Goal: Task Accomplishment & Management: Complete application form

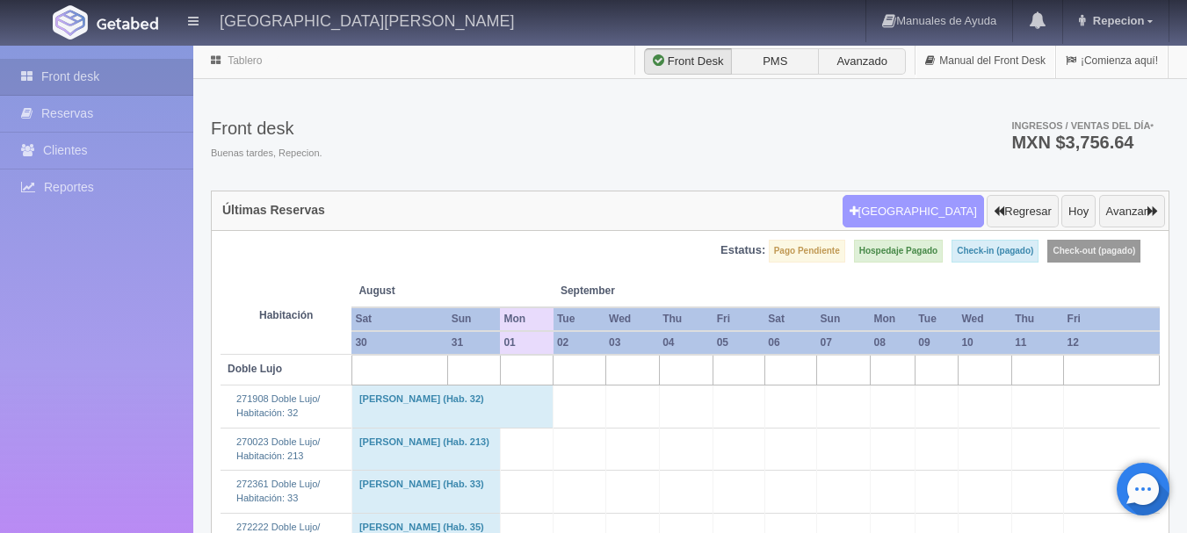
click at [936, 212] on button "[GEOGRAPHIC_DATA]" at bounding box center [913, 211] width 141 height 33
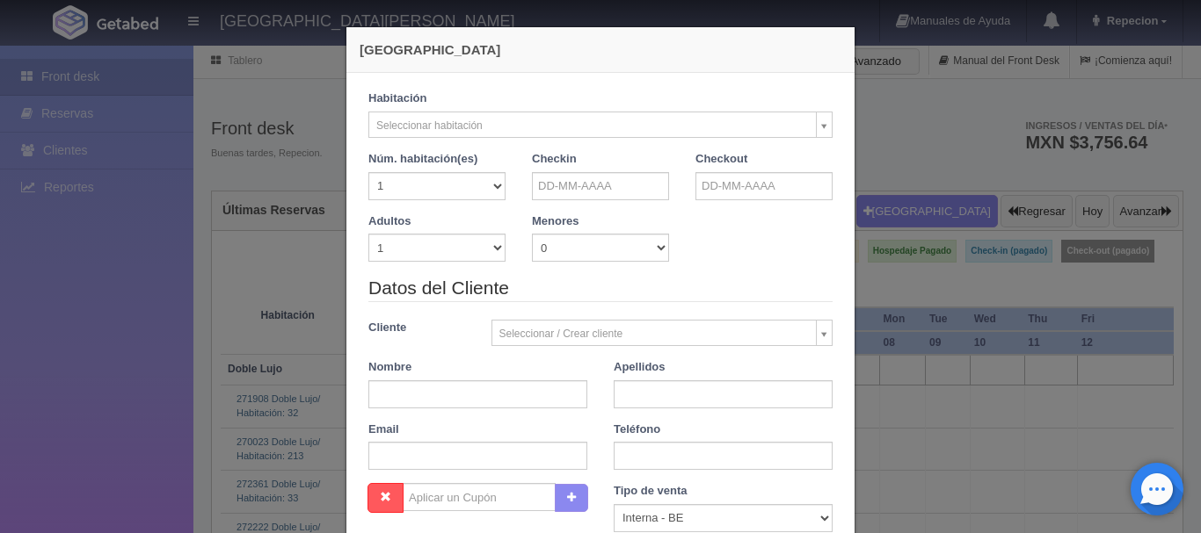
checkbox input "false"
click at [583, 190] on input "text" at bounding box center [600, 186] width 137 height 28
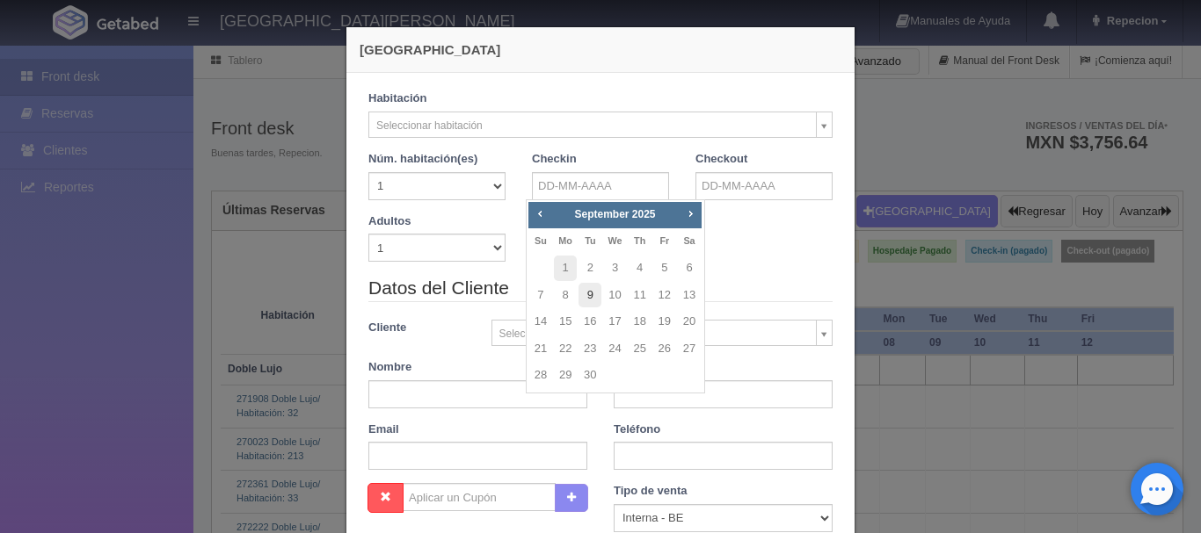
click at [586, 301] on link "9" at bounding box center [589, 295] width 23 height 25
type input "[DATE]"
checkbox input "false"
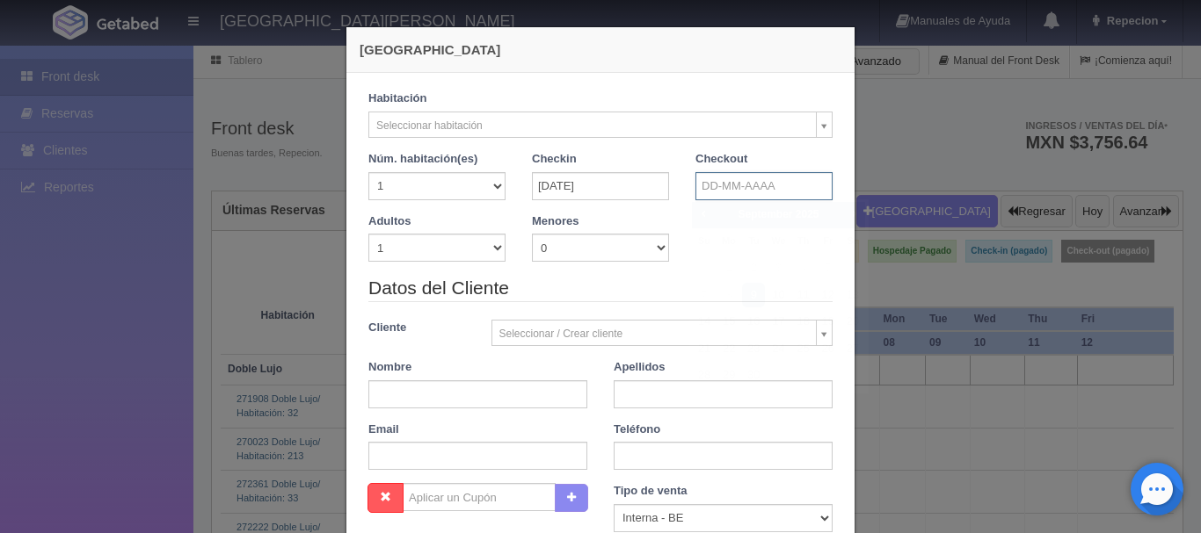
click at [751, 175] on input "text" at bounding box center [763, 186] width 137 height 28
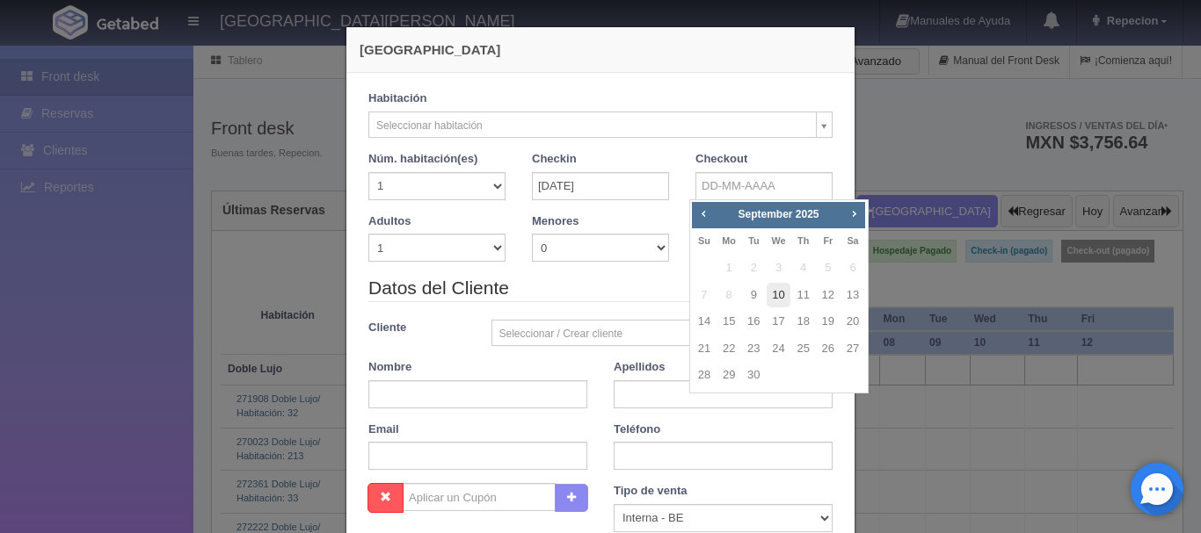
click at [776, 301] on link "10" at bounding box center [777, 295] width 23 height 25
type input "[DATE]"
checkbox input "false"
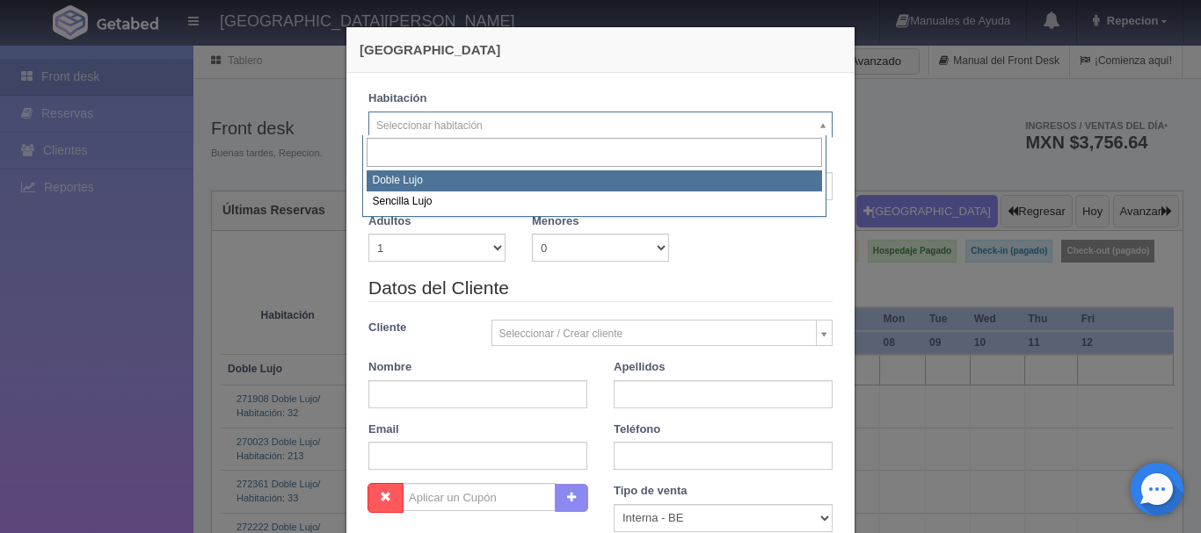
click at [555, 185] on input "[DATE]" at bounding box center [600, 186] width 137 height 28
select select "577"
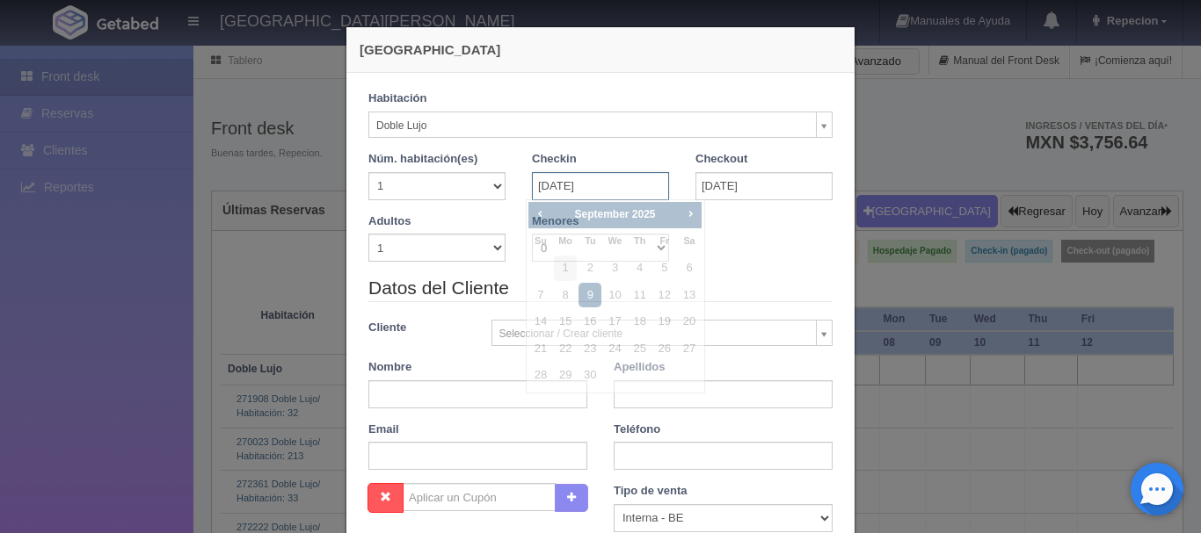
checkbox input "false"
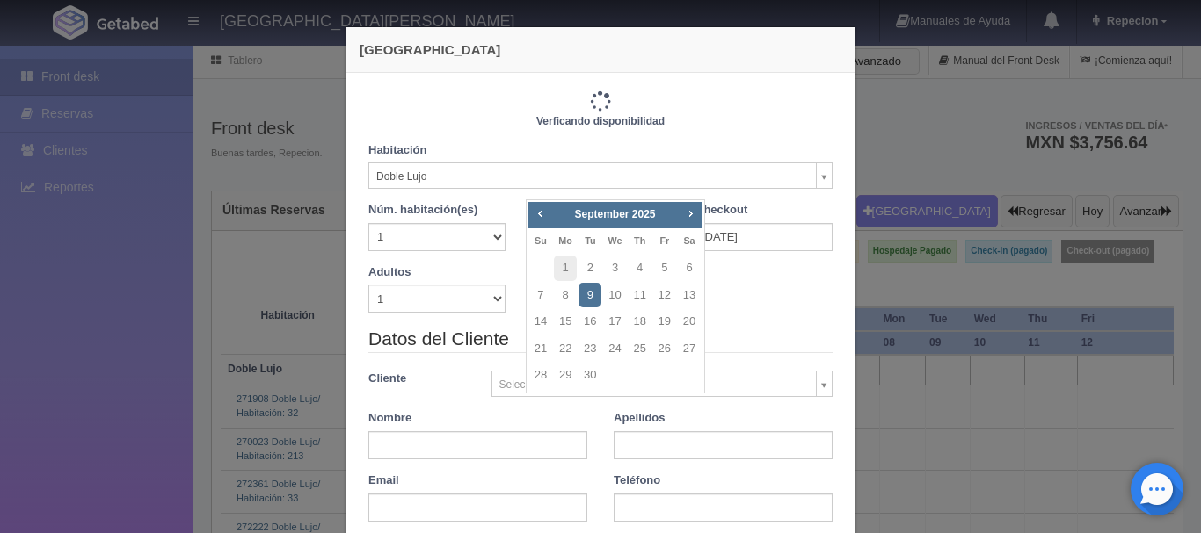
type input "1220.00"
checkbox input "false"
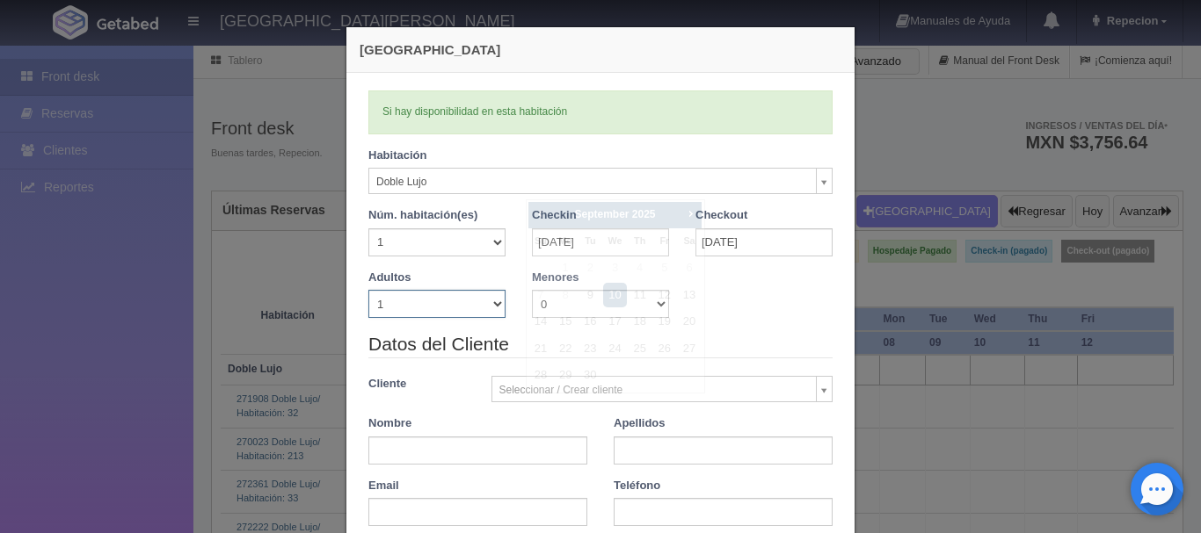
click at [456, 316] on select "1 2 3 4 5 6 7 8 9 10" at bounding box center [436, 304] width 137 height 28
checkbox input "false"
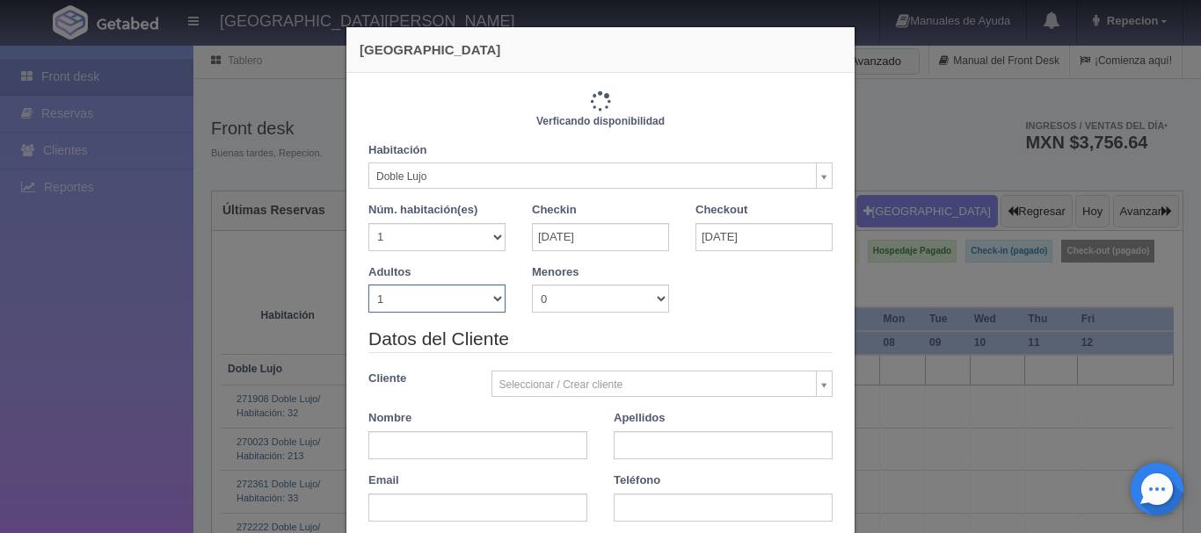
type input "1220.00"
checkbox input "false"
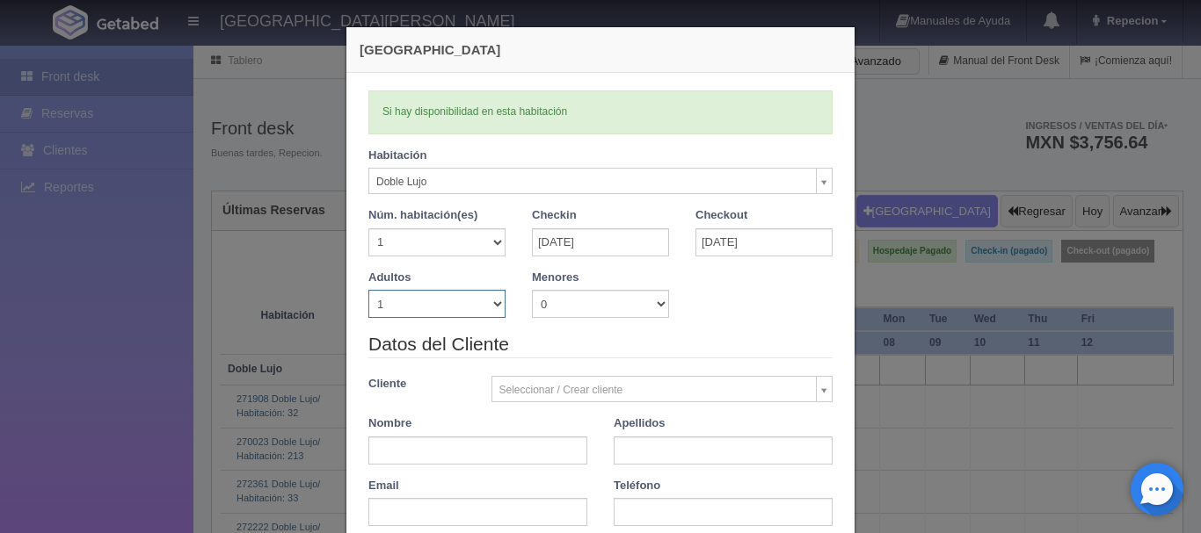
select select "2"
click at [368, 290] on select "1 2 3 4 5 6 7 8 9 10" at bounding box center [436, 304] width 137 height 28
checkbox input "false"
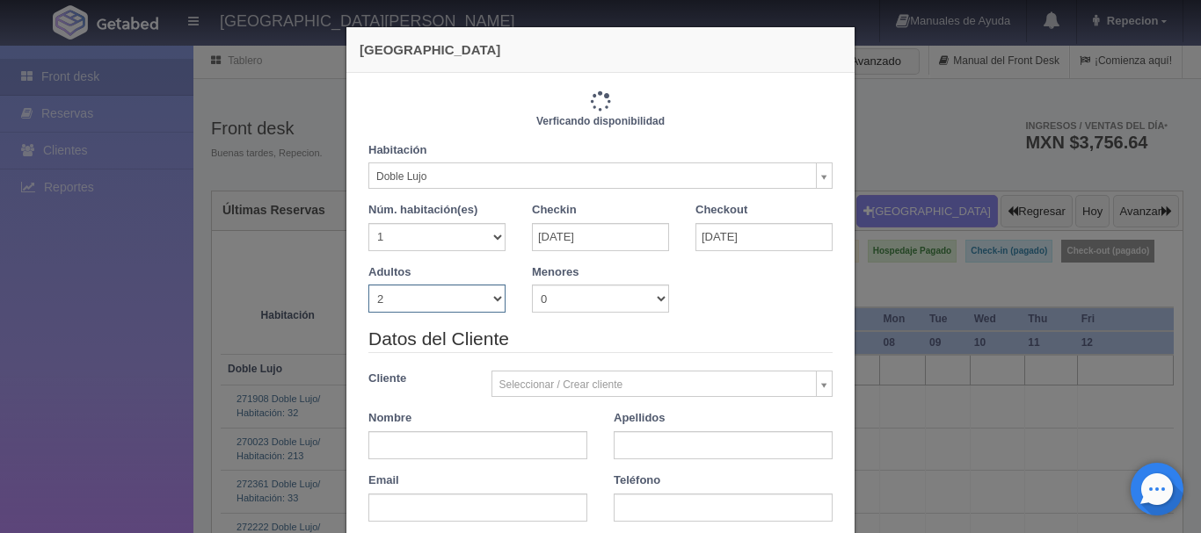
type input "1220.00"
checkbox input "false"
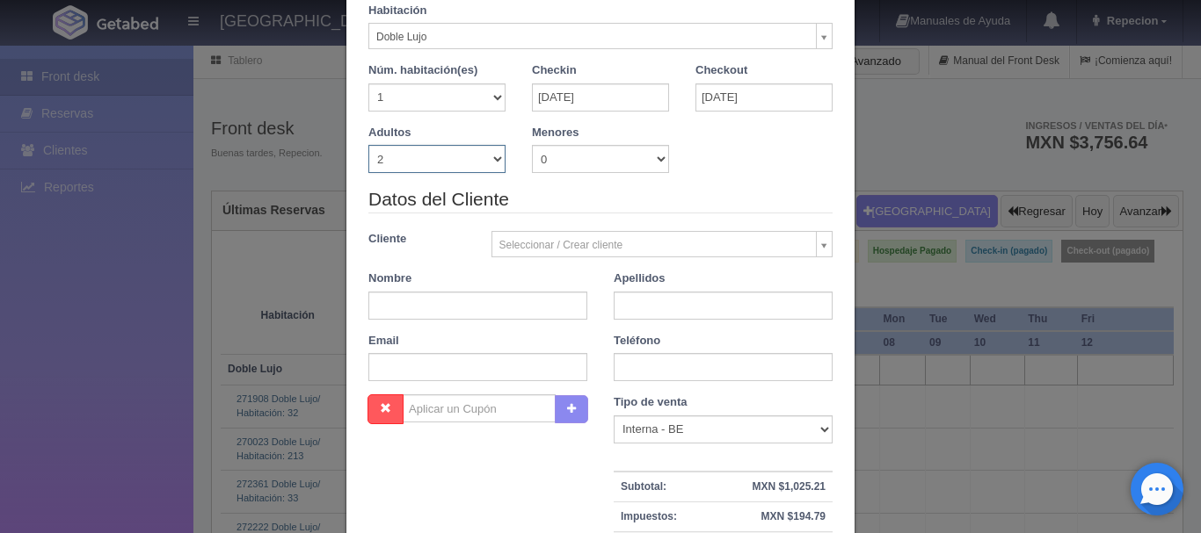
scroll to position [176, 0]
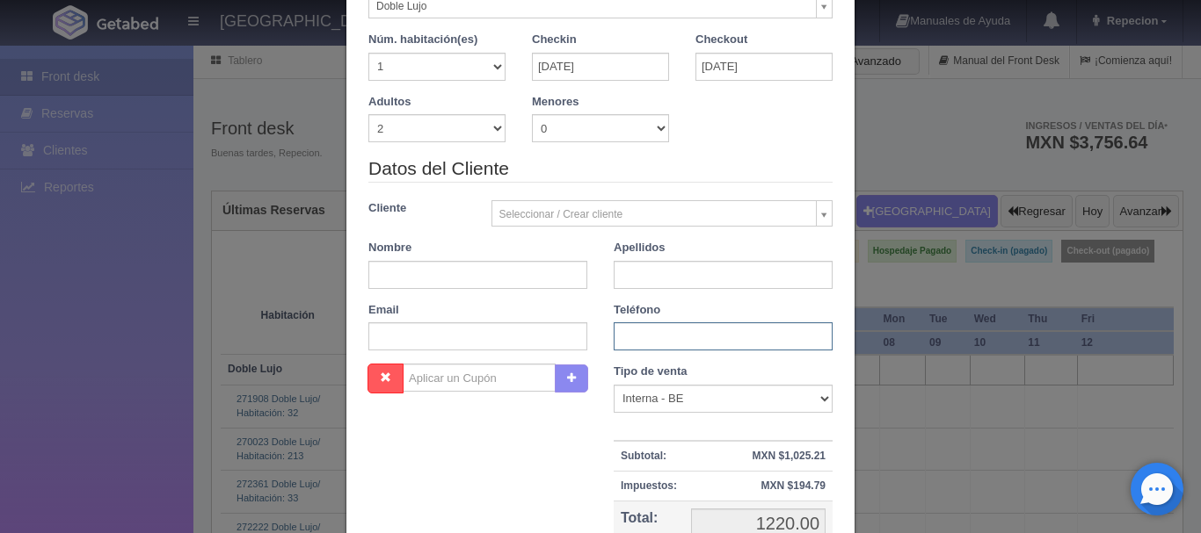
click at [613, 335] on input "text" at bounding box center [722, 337] width 219 height 28
type input "332660"
click at [406, 286] on input "text" at bounding box center [477, 275] width 219 height 28
type input "[PERSON_NAME]"
click at [643, 277] on input "text" at bounding box center [722, 275] width 219 height 28
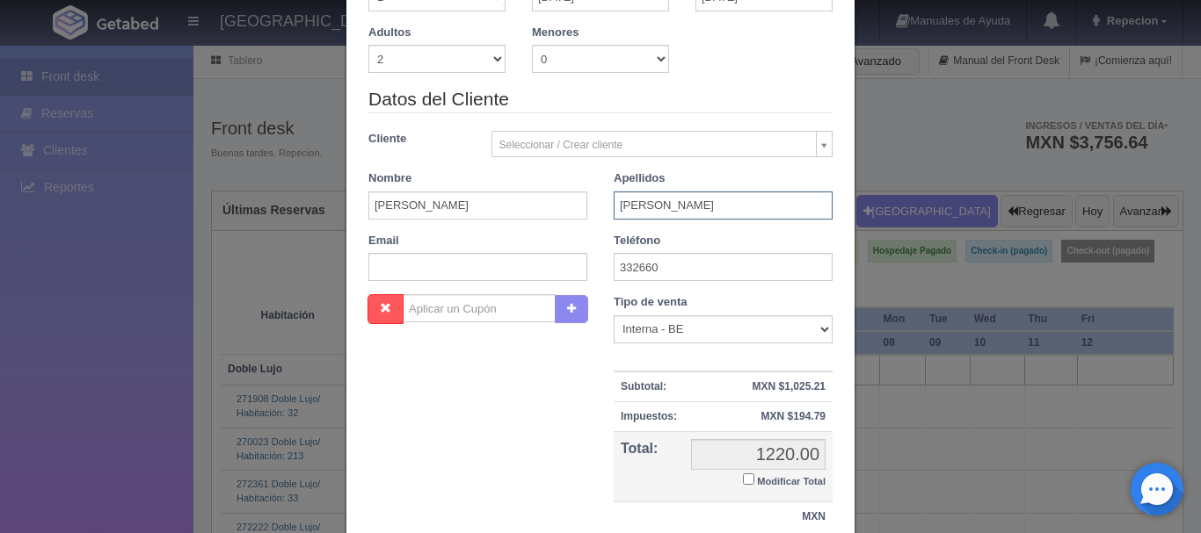
scroll to position [386, 0]
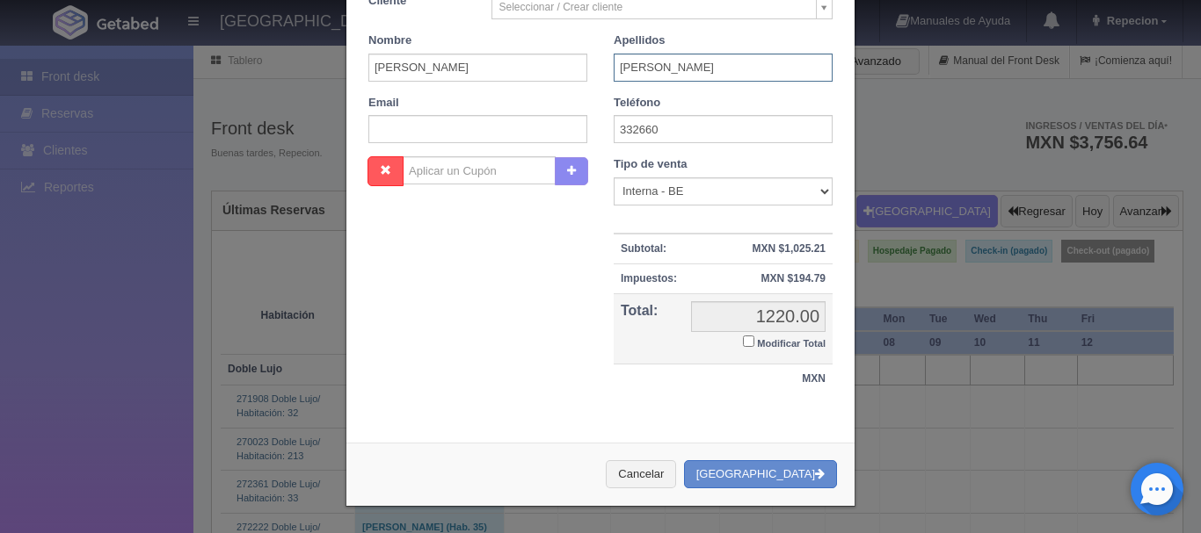
type input "[PERSON_NAME]"
click at [487, 390] on div "Nombre Cupón : Descuentos : Tipo de venta Correo Electronico Interna - BE Llama…" at bounding box center [600, 284] width 490 height 256
click at [743, 334] on label "Modificar Total" at bounding box center [784, 342] width 83 height 20
click at [743, 336] on input "Modificar Total" at bounding box center [748, 341] width 11 height 11
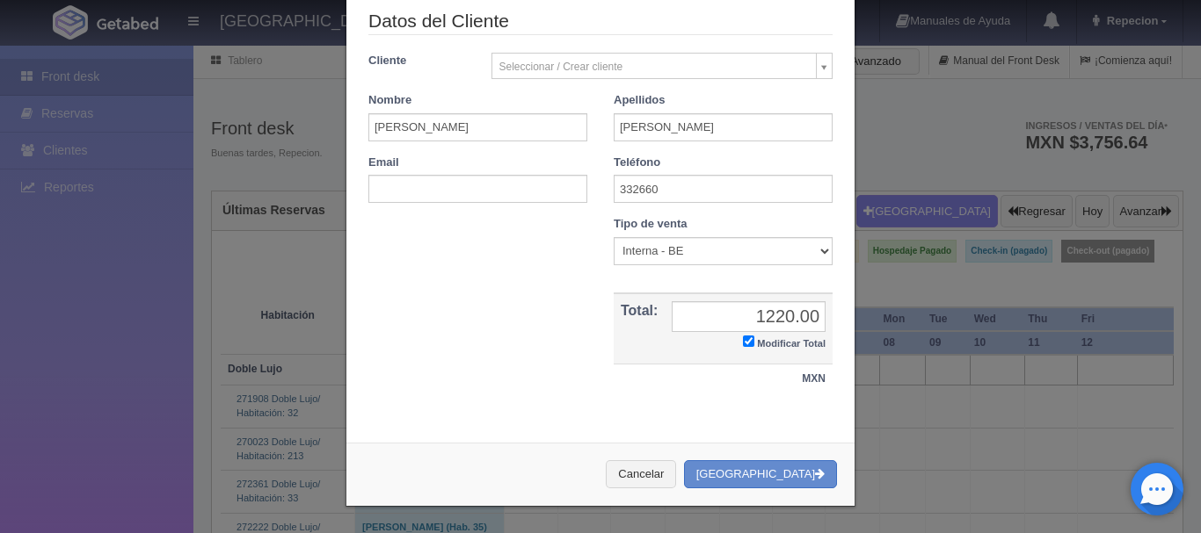
click at [743, 334] on label "Modificar Total" at bounding box center [784, 342] width 83 height 20
click at [743, 336] on input "Modificar Total" at bounding box center [748, 341] width 11 height 11
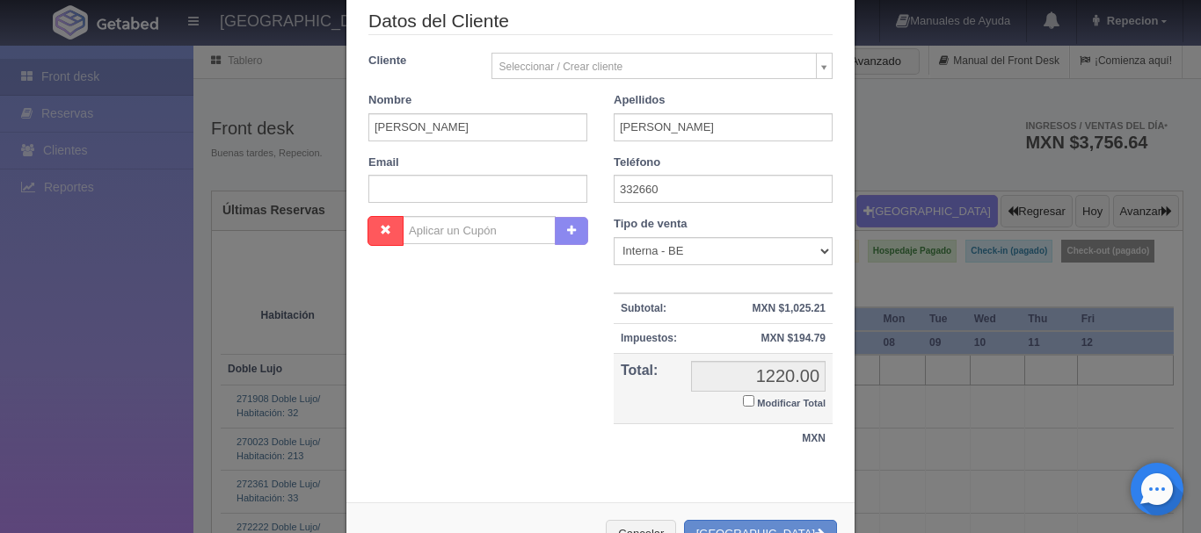
click at [744, 403] on input "Modificar Total" at bounding box center [748, 400] width 11 height 11
checkbox input "true"
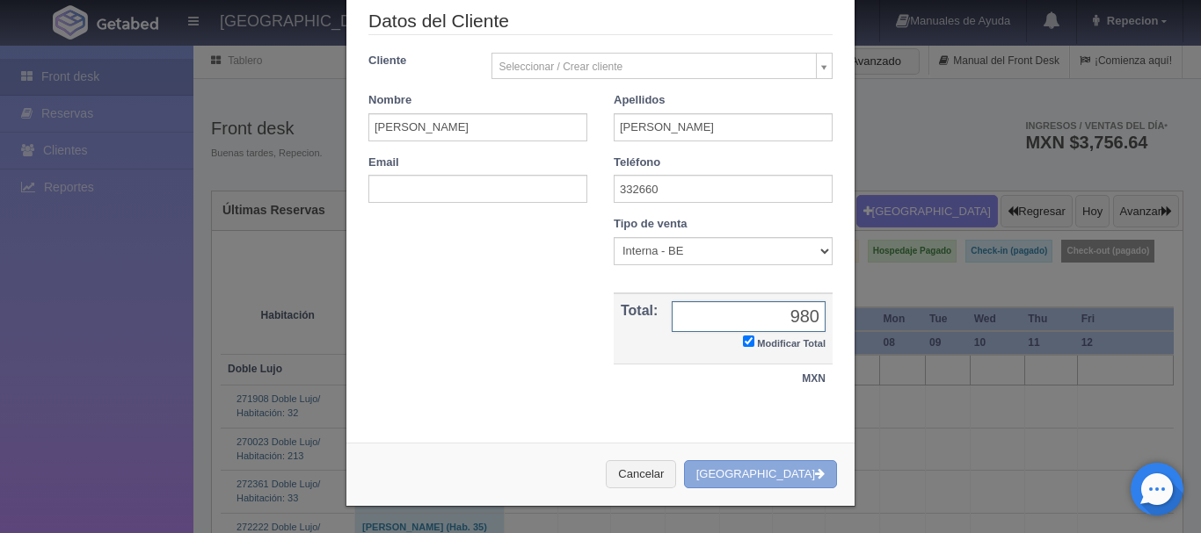
type input "980"
click at [768, 482] on button "[GEOGRAPHIC_DATA]" at bounding box center [760, 475] width 153 height 29
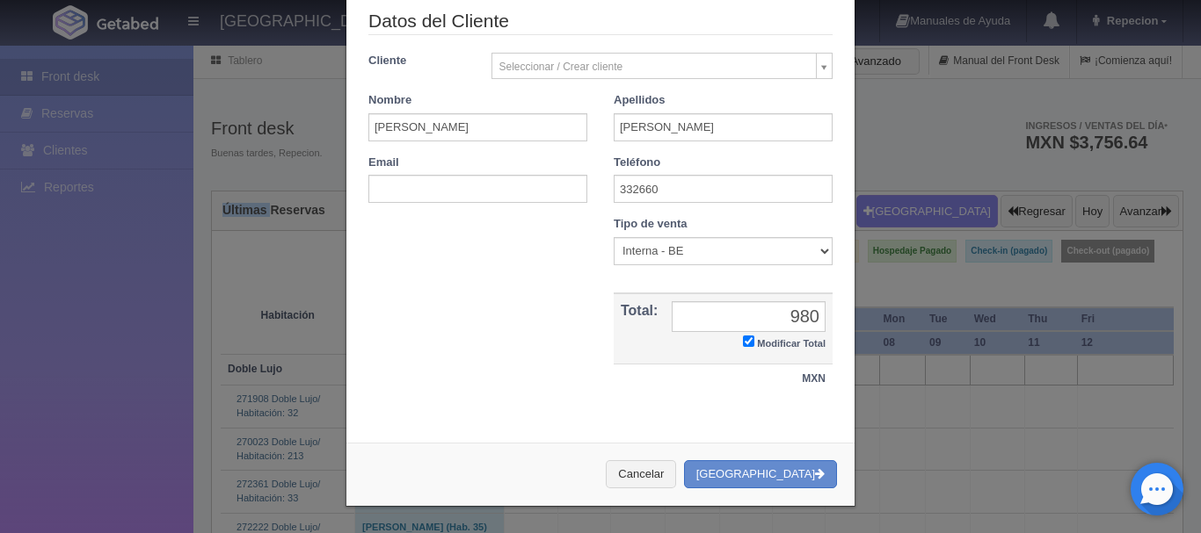
click at [768, 483] on div "Cancelar Crear Reserva" at bounding box center [600, 475] width 508 height 64
